Goal: Task Accomplishment & Management: Use online tool/utility

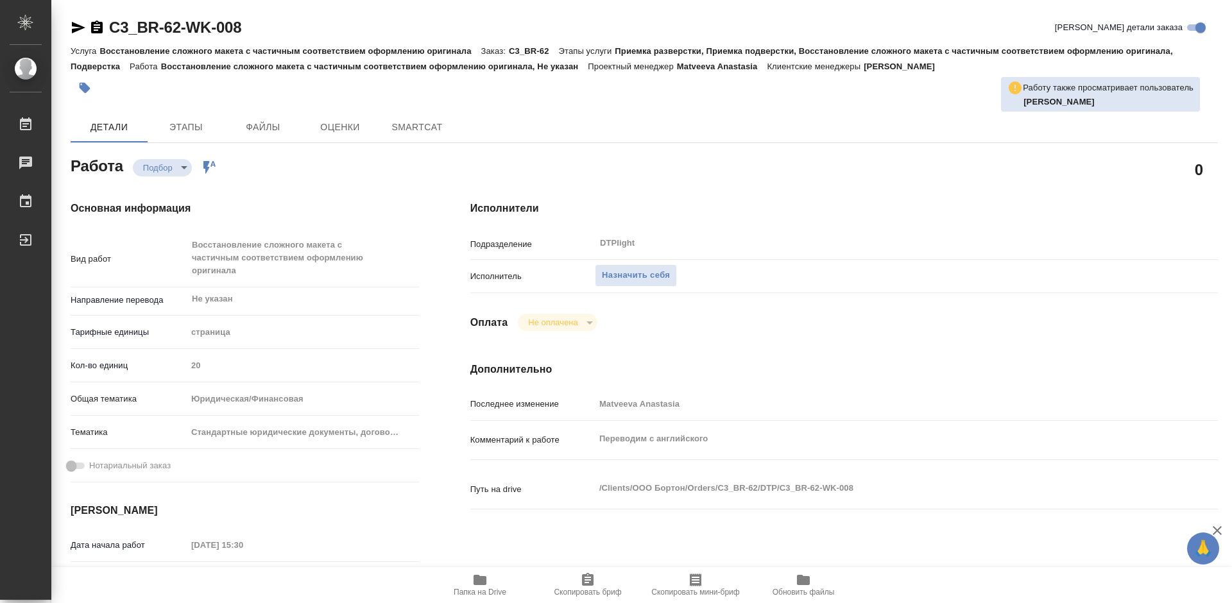
type textarea "x"
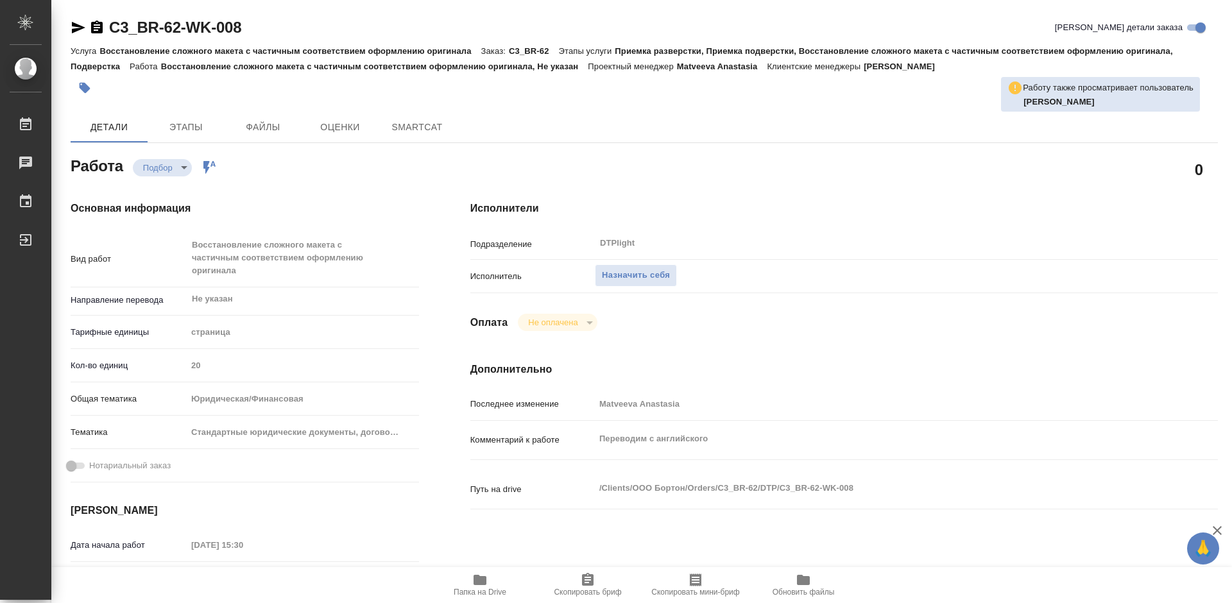
type textarea "x"
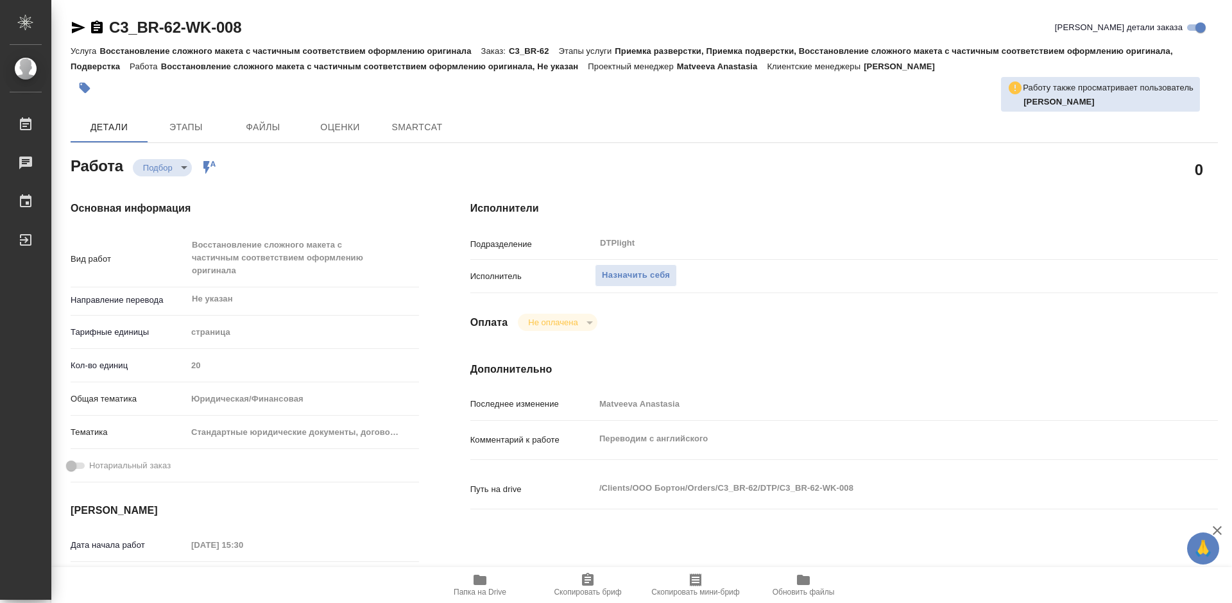
type textarea "x"
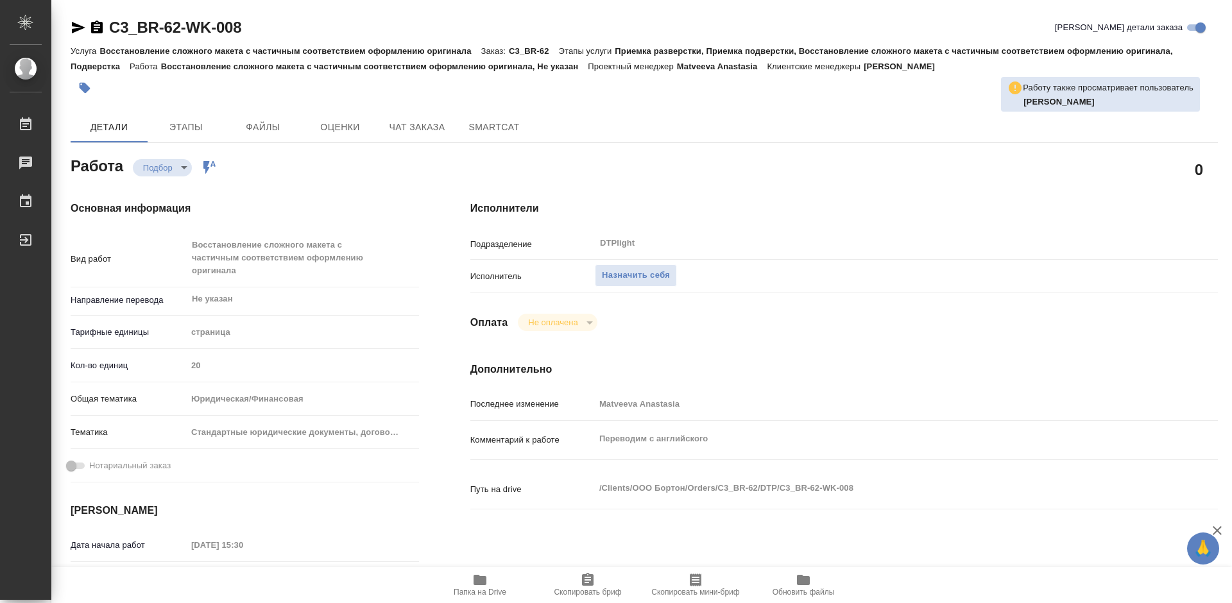
type textarea "x"
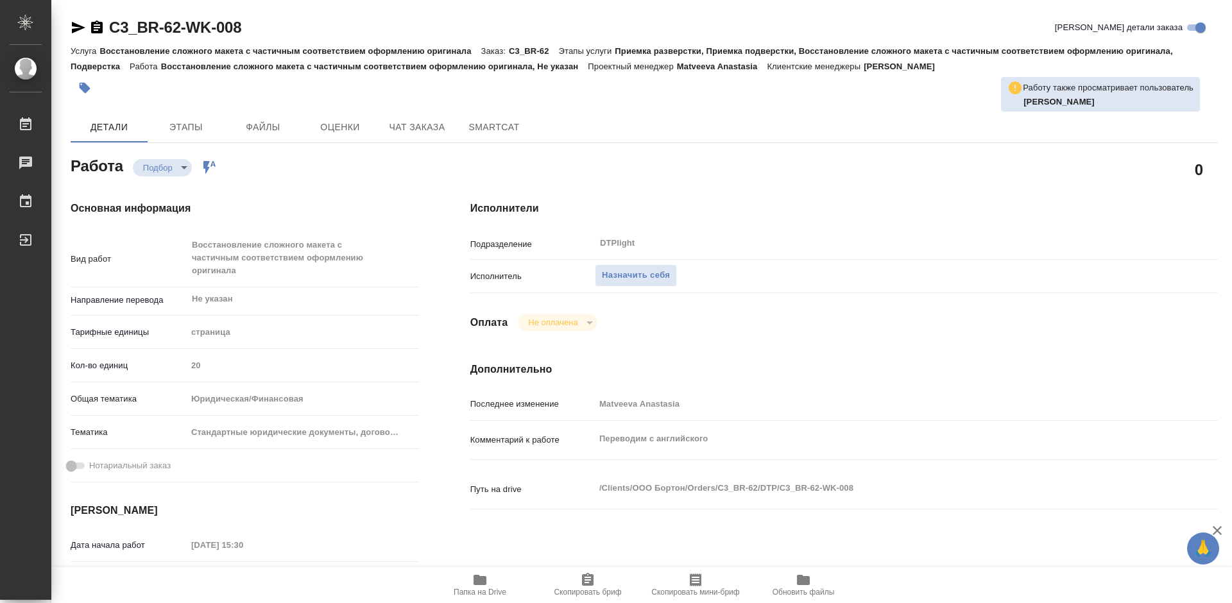
type textarea "x"
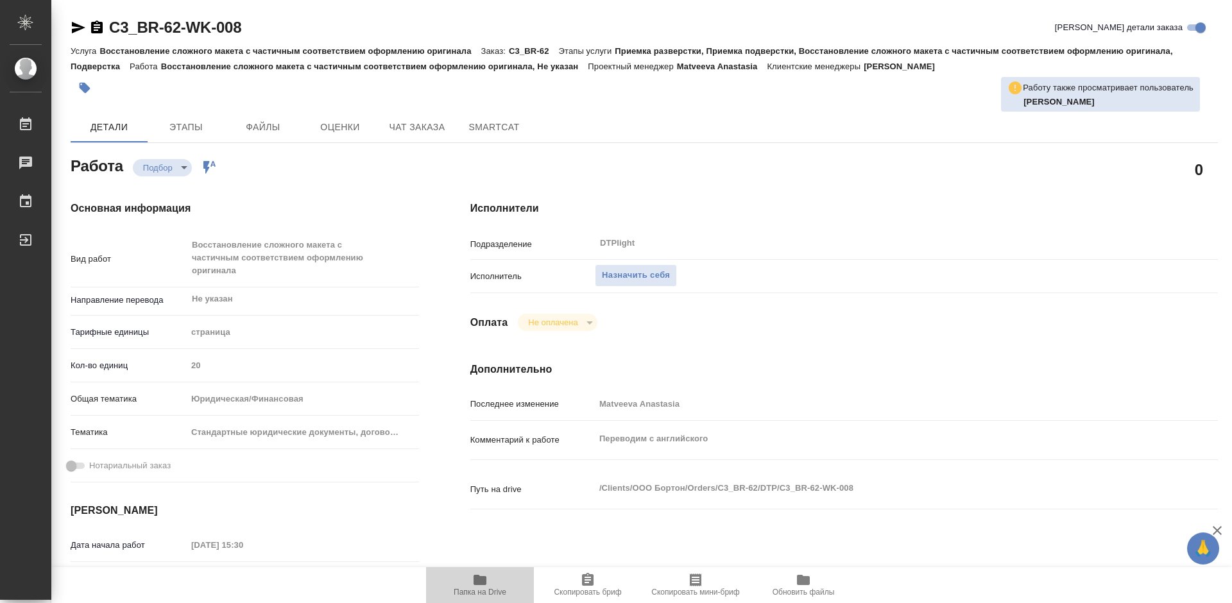
click at [479, 579] on icon "button" at bounding box center [479, 580] width 13 height 10
